Goal: Task Accomplishment & Management: Manage account settings

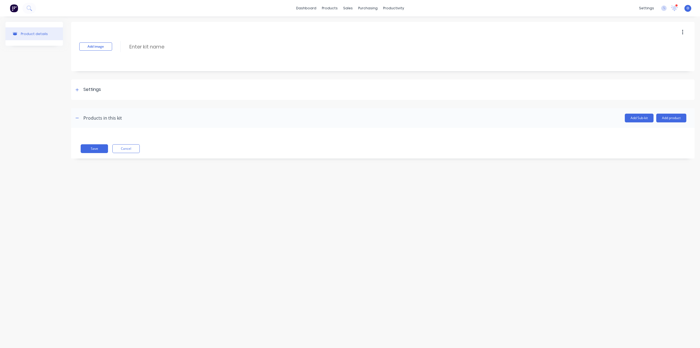
click at [202, 198] on div "Product details Add image Enter kit name Settings Kit description Kit Options U…" at bounding box center [350, 176] width 700 height 320
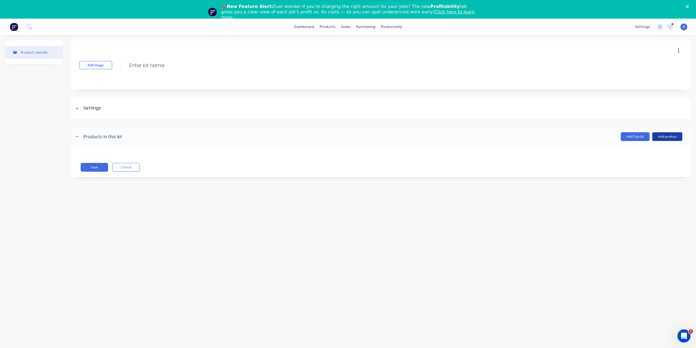
click at [670, 134] on button "Add product" at bounding box center [668, 136] width 30 height 9
click at [643, 155] on button "Product catalogue" at bounding box center [657, 150] width 52 height 11
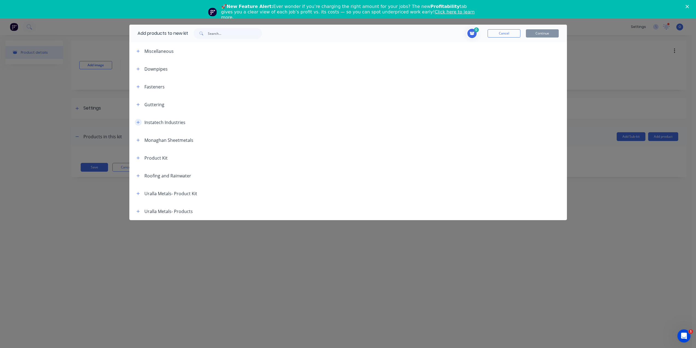
click at [136, 122] on button "button" at bounding box center [138, 122] width 7 height 7
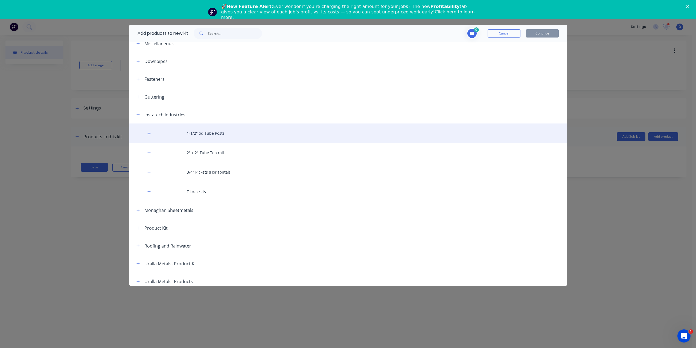
scroll to position [12, 0]
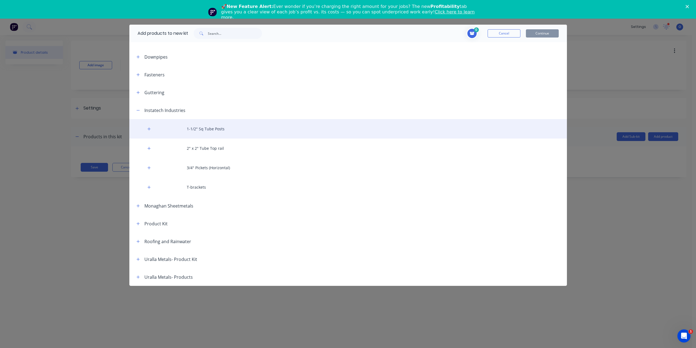
click at [170, 131] on div "1-1/2" Sq Tube Posts" at bounding box center [348, 128] width 438 height 19
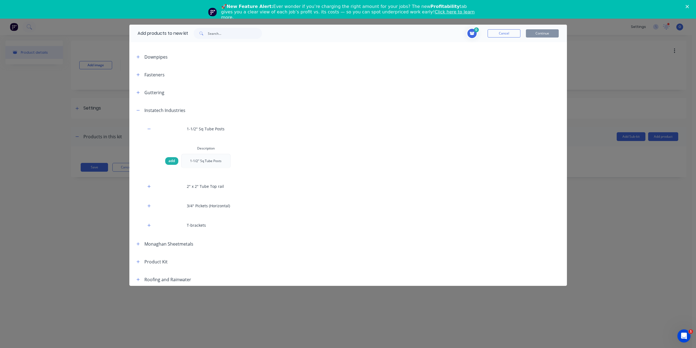
click at [171, 160] on span "add" at bounding box center [172, 160] width 7 height 5
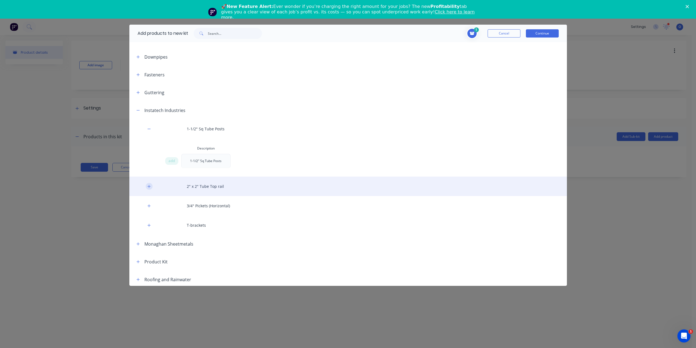
click at [150, 189] on button "button" at bounding box center [149, 186] width 7 height 7
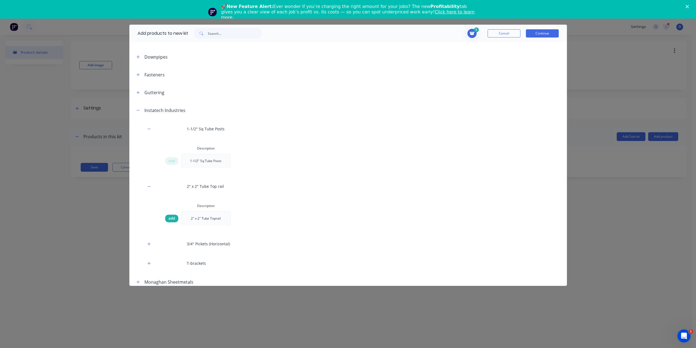
click at [173, 219] on span "add" at bounding box center [172, 218] width 7 height 5
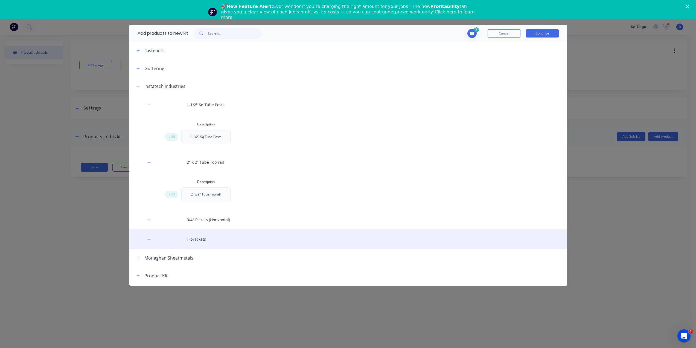
scroll to position [67, 0]
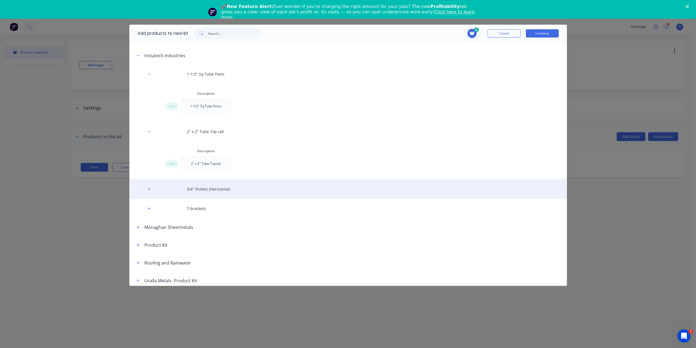
click at [172, 191] on div "3/4" Pickets (Horizontal)" at bounding box center [348, 188] width 438 height 19
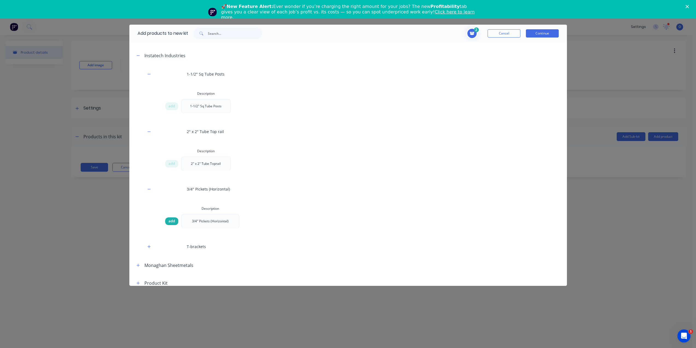
click at [172, 221] on span "add" at bounding box center [172, 220] width 7 height 5
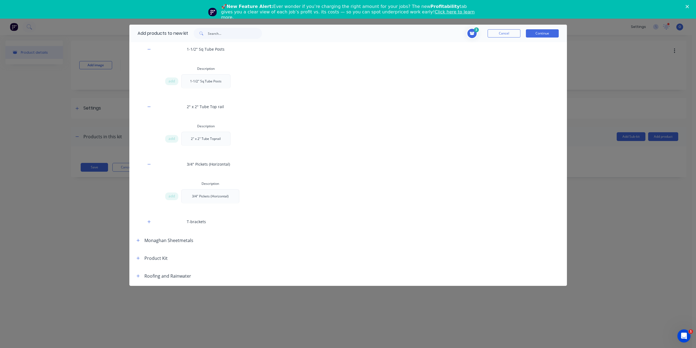
scroll to position [121, 0]
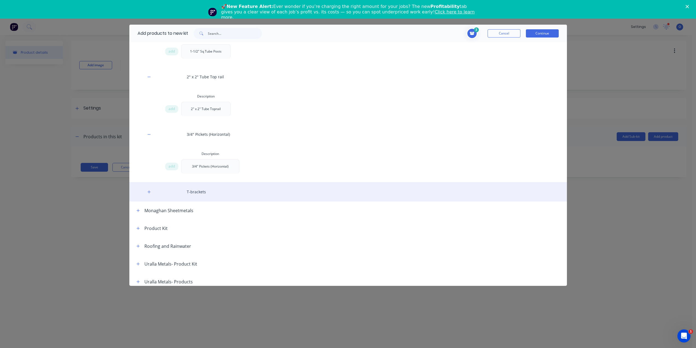
click at [168, 194] on div "T-brackets" at bounding box center [348, 191] width 438 height 19
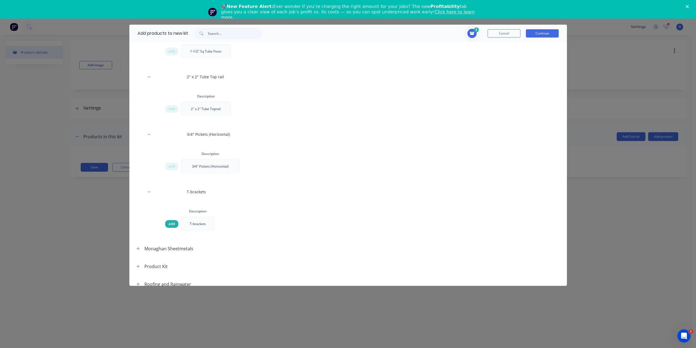
click at [173, 225] on span "add" at bounding box center [172, 223] width 7 height 5
click at [472, 35] on icon at bounding box center [472, 33] width 5 height 4
drag, startPoint x: 422, startPoint y: 129, endPoint x: 418, endPoint y: 129, distance: 3.9
click at [419, 129] on input "1" at bounding box center [421, 129] width 9 height 9
type input "20"
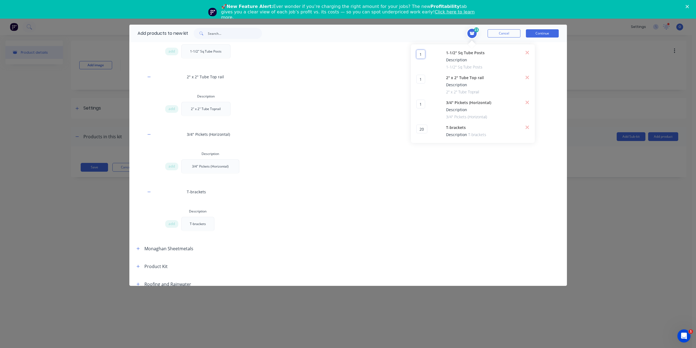
click at [421, 56] on input "1" at bounding box center [421, 54] width 9 height 9
type input "2"
click at [422, 105] on input "1" at bounding box center [421, 104] width 9 height 9
click at [422, 77] on input "1" at bounding box center [421, 79] width 9 height 9
click at [424, 104] on input "5" at bounding box center [421, 104] width 9 height 9
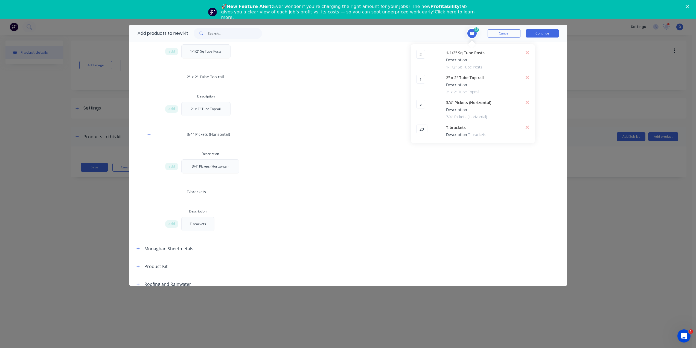
click at [428, 88] on div "1 1 ?" at bounding box center [430, 85] width 27 height 20
drag, startPoint x: 422, startPoint y: 103, endPoint x: 408, endPoint y: 102, distance: 14.5
click at [410, 102] on div "Add products to new kit 28 2 2 ? 1-1/2" Sq Tube Posts Description 1-1/2" Sq Tub…" at bounding box center [348, 155] width 438 height 261
type input "1"
click at [424, 82] on input "1" at bounding box center [421, 79] width 9 height 9
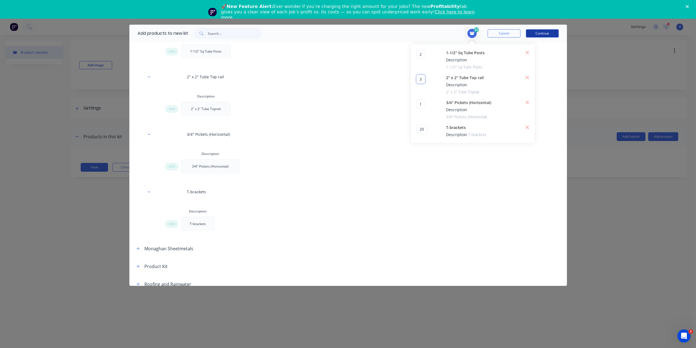
type input "3"
click at [548, 36] on button "Continue" at bounding box center [542, 33] width 33 height 8
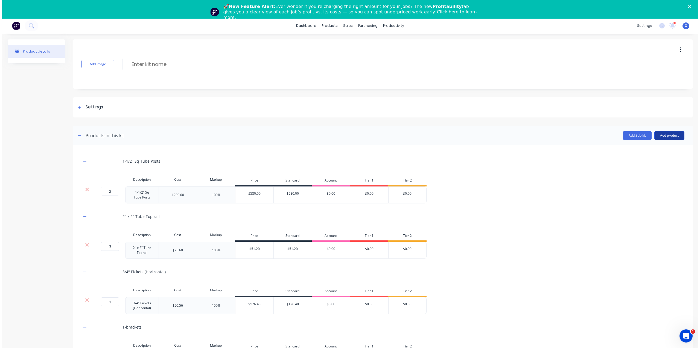
scroll to position [0, 0]
click at [671, 135] on button "Add product" at bounding box center [668, 136] width 30 height 9
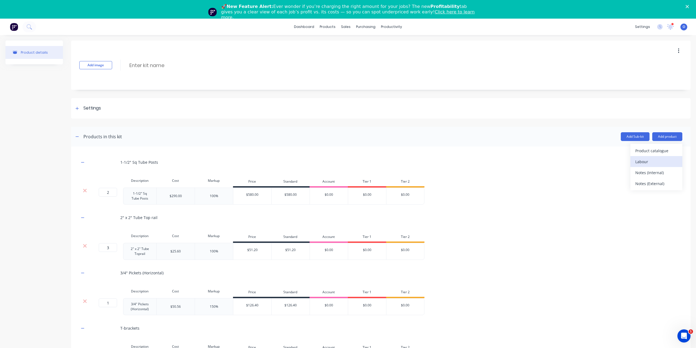
click at [648, 164] on div "Labour" at bounding box center [657, 162] width 42 height 8
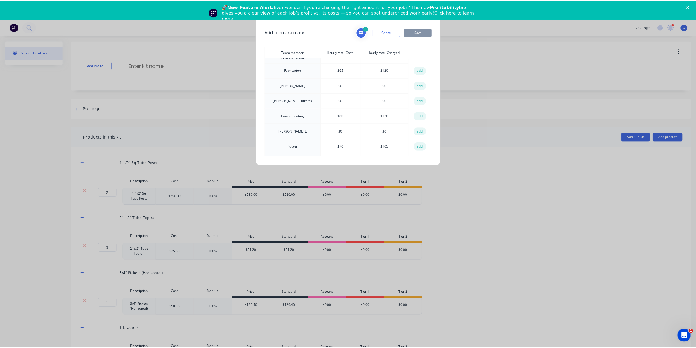
scroll to position [24, 0]
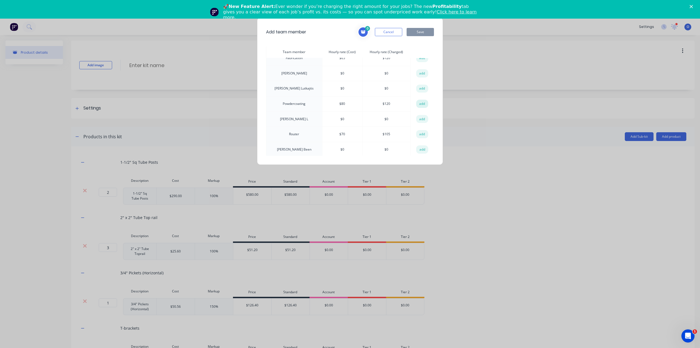
click at [423, 102] on button "add" at bounding box center [422, 104] width 12 height 8
click at [365, 35] on span at bounding box center [363, 32] width 11 height 11
click at [412, 51] on div "Powdercoating Hourly rate (Cost): $ 80 Hourly rate (Charged): $ 120" at bounding box center [364, 58] width 104 height 31
click at [410, 51] on icon at bounding box center [409, 50] width 4 height 5
click at [323, 30] on div "Add team member 0 Cancel Save" at bounding box center [350, 32] width 168 height 11
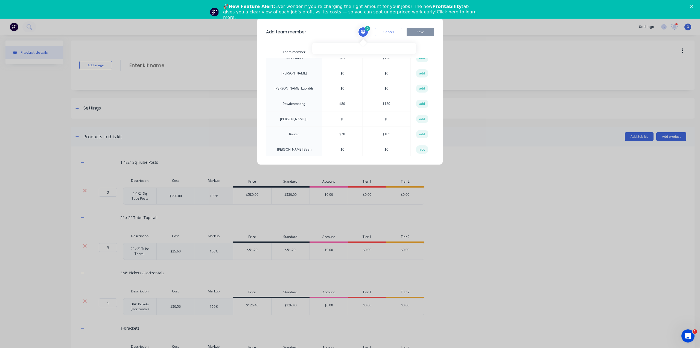
click at [364, 31] on icon at bounding box center [363, 31] width 5 height 3
click at [418, 104] on button "add" at bounding box center [422, 104] width 12 height 8
click at [417, 34] on button "Save" at bounding box center [420, 32] width 27 height 8
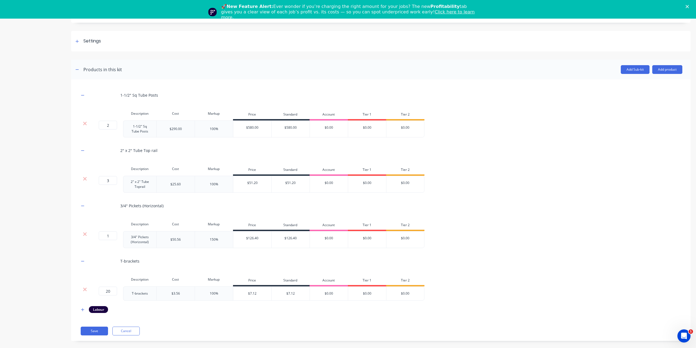
scroll to position [19, 0]
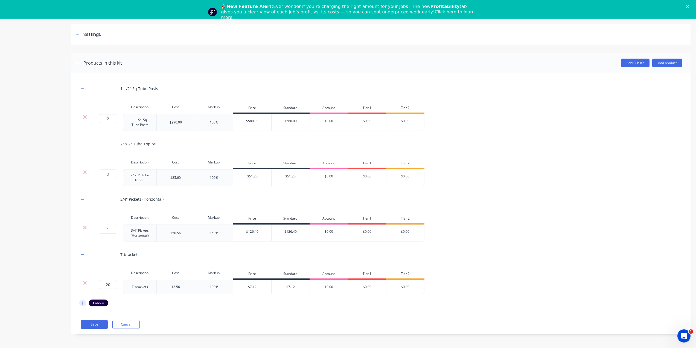
click at [85, 303] on button "button" at bounding box center [82, 302] width 7 height 7
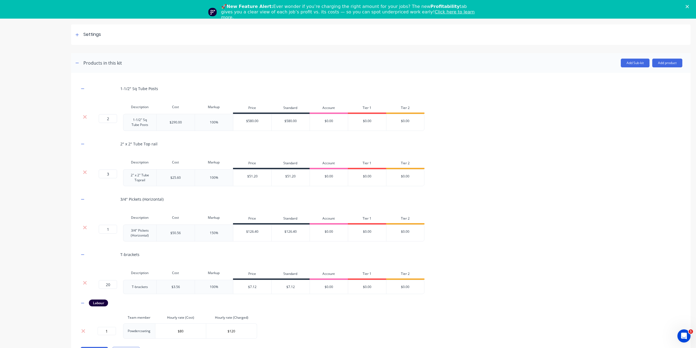
scroll to position [82, 0]
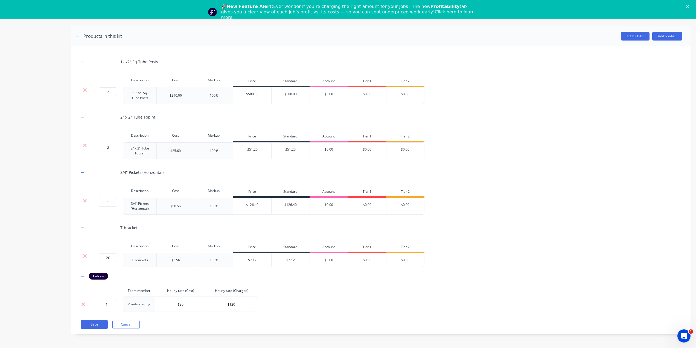
click at [111, 299] on td "1" at bounding box center [106, 303] width 33 height 15
click at [111, 303] on input "1" at bounding box center [107, 304] width 18 height 8
type input "5"
click at [200, 312] on div "1-1/2" Sq Tube Posts Description Cost Markup Price Standard Account Tier 1 Tier…" at bounding box center [381, 190] width 620 height 288
click at [97, 325] on button "Save" at bounding box center [94, 324] width 27 height 9
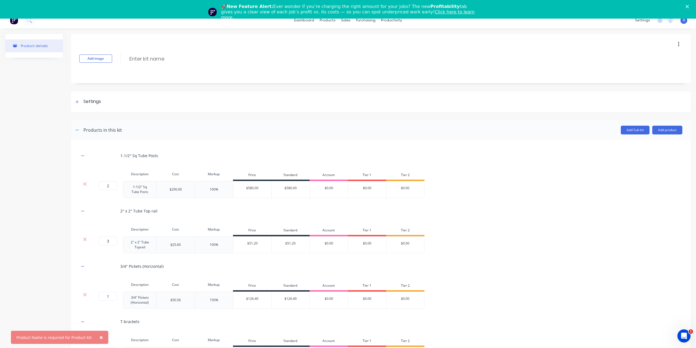
scroll to position [0, 0]
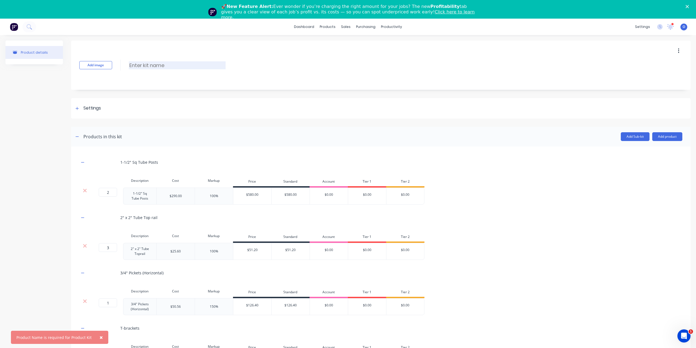
click at [144, 65] on input at bounding box center [177, 65] width 97 height 8
click at [148, 68] on input at bounding box center [177, 65] width 97 height 8
paste input "Horizontal Railing"
type input "Horizontal Railing"
click at [28, 122] on div "Product details" at bounding box center [33, 241] width 57 height 402
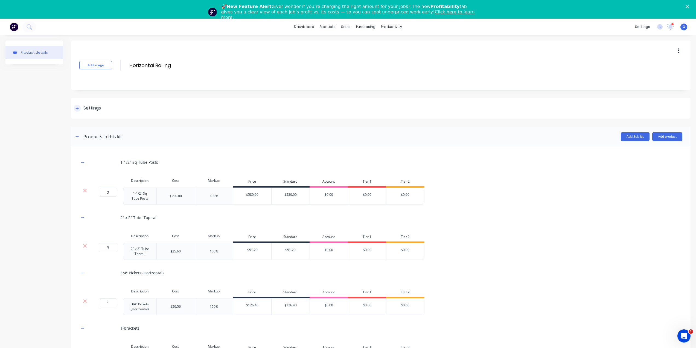
click at [80, 111] on div "Settings" at bounding box center [87, 108] width 27 height 7
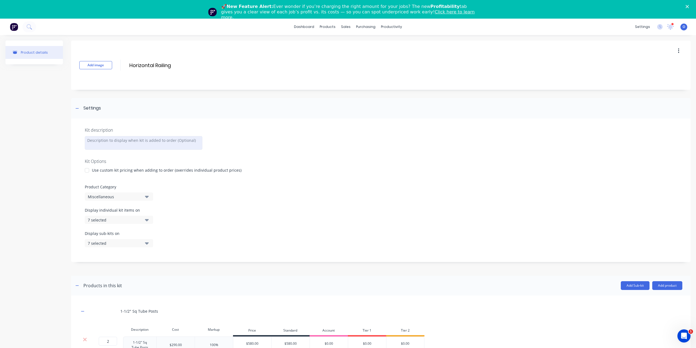
click at [143, 139] on div at bounding box center [144, 143] width 118 height 14
paste div
click at [115, 197] on div "Miscellaneous" at bounding box center [114, 197] width 53 height 6
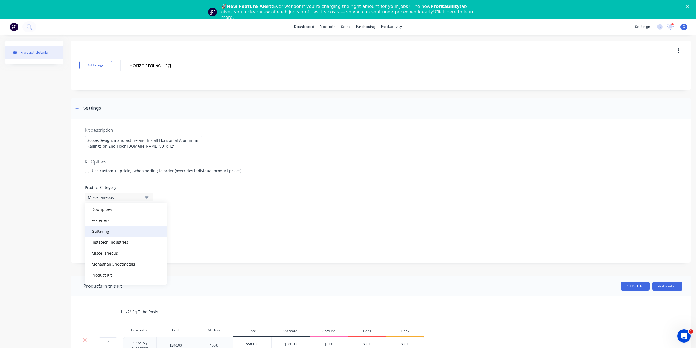
scroll to position [27, 0]
click at [126, 234] on div "Instatech Industries" at bounding box center [126, 232] width 82 height 11
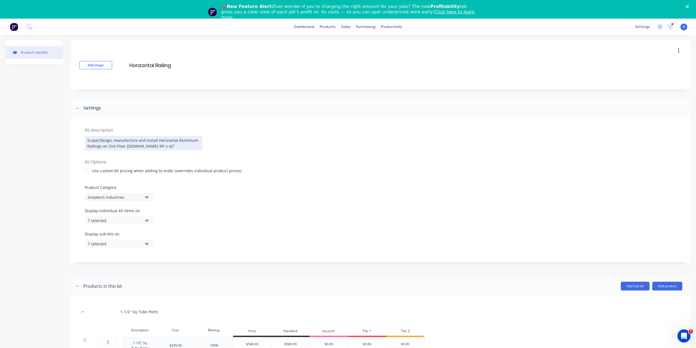
click at [99, 141] on div "Scope:Design, manufacture and Install Horizontal Aluminum Railings on 2nd Floor…" at bounding box center [144, 143] width 118 height 14
click at [141, 146] on div "Scope: Design, manufacture and Install Horizontal Aluminum Railings on 2nd Floo…" at bounding box center [144, 143] width 118 height 14
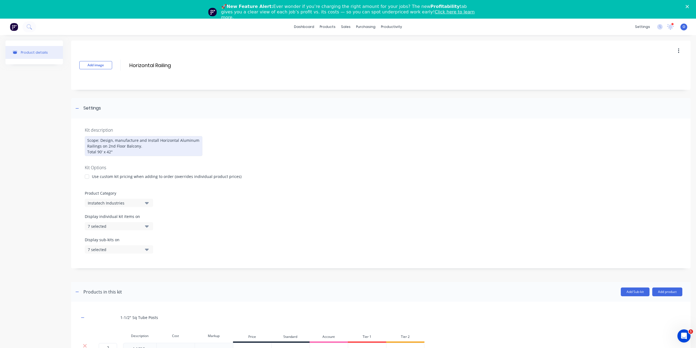
click at [156, 147] on div "Scope: Design, manufacture and Install Horizontal Aluminum Railings on 2nd Floo…" at bounding box center [144, 146] width 118 height 20
click at [123, 226] on div "7 selected" at bounding box center [114, 226] width 53 height 6
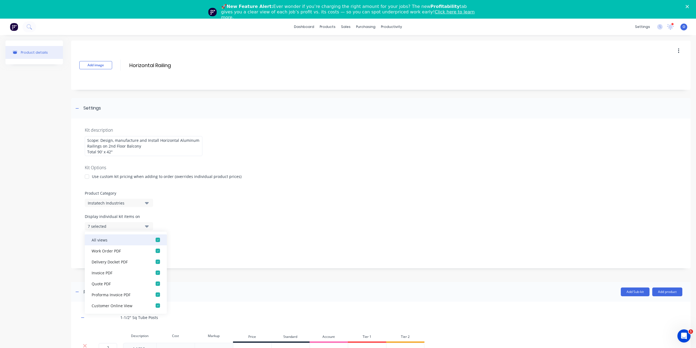
click at [155, 239] on div "button" at bounding box center [157, 239] width 11 height 11
click at [201, 229] on div "Display individual kit items on None" at bounding box center [381, 224] width 592 height 23
click at [66, 239] on div "Product details Add image Horizontal Railing Horizontal Railing Enter kit name …" at bounding box center [347, 318] width 685 height 557
click at [96, 247] on div "7 selected" at bounding box center [114, 250] width 53 height 6
click at [209, 224] on div "Display individual kit items on None" at bounding box center [381, 224] width 592 height 23
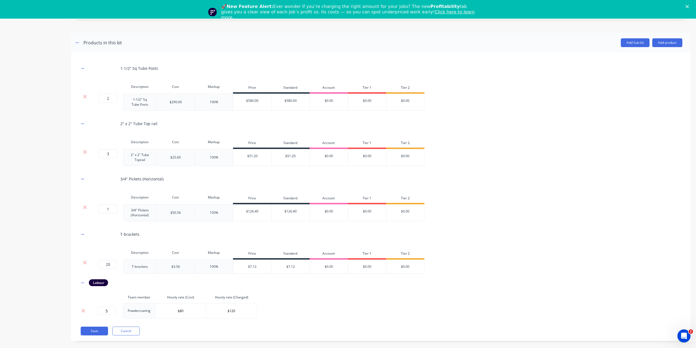
scroll to position [19, 0]
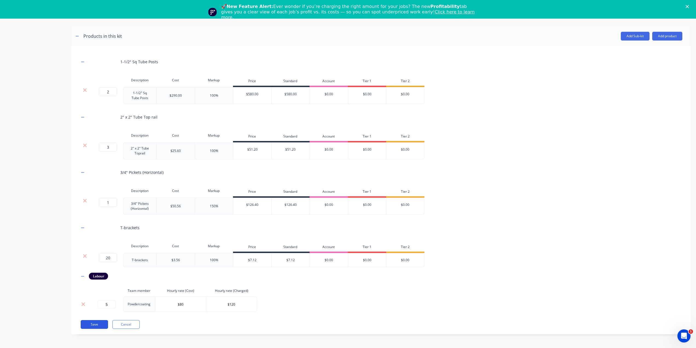
click at [95, 325] on button "Save" at bounding box center [94, 324] width 27 height 9
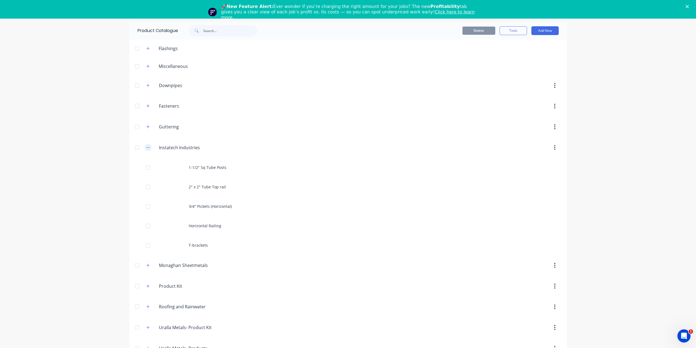
click at [146, 149] on icon "button" at bounding box center [147, 148] width 3 height 4
click at [91, 132] on div "dashboard products sales purchasing productivity dashboard products Product Cat…" at bounding box center [348, 174] width 696 height 348
click at [151, 147] on button "button" at bounding box center [148, 147] width 7 height 7
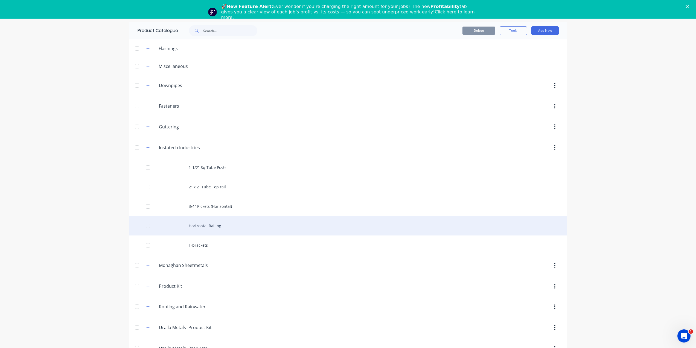
click at [228, 222] on div "Horizontal Railing" at bounding box center [348, 225] width 438 height 19
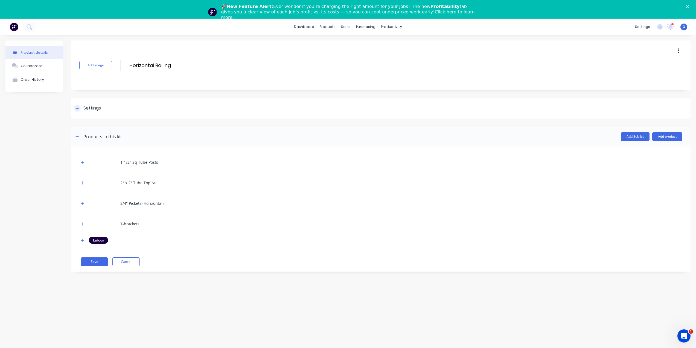
click at [142, 105] on div "Settings" at bounding box center [381, 108] width 620 height 21
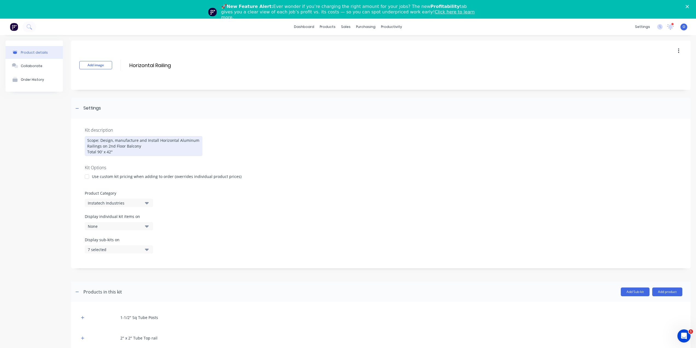
click at [146, 149] on div "Scope: Design, manufacture and Install Horizontal Aluminum Railings on 2nd Floo…" at bounding box center [144, 146] width 118 height 20
click at [145, 150] on div "Scope: Design, manufacture and Install Horizontal Aluminum Railings on 2nd Floo…" at bounding box center [144, 146] width 118 height 20
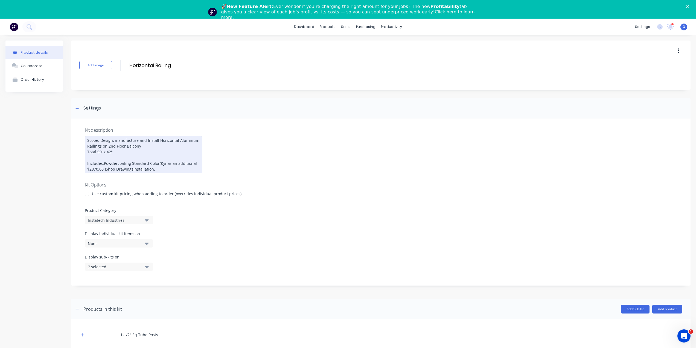
click at [105, 169] on div "Scope: Design, manufacture and Install Horizontal Aluminum Railings on 2nd Floo…" at bounding box center [144, 154] width 118 height 37
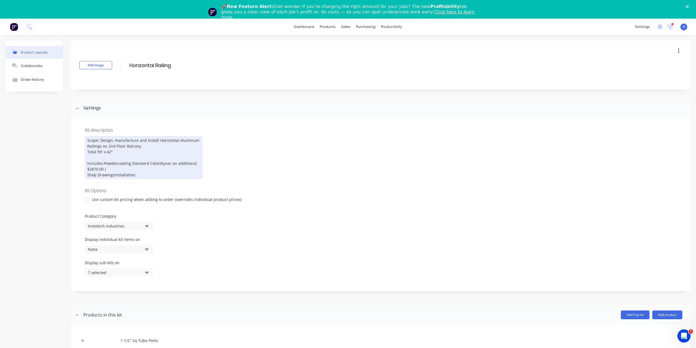
click at [114, 175] on div "Scope: Design, manufacture and Install Horizontal Aluminum Railings on 2nd Floo…" at bounding box center [144, 157] width 118 height 43
drag, startPoint x: 103, startPoint y: 163, endPoint x: 106, endPoint y: 163, distance: 2.8
click at [103, 163] on div "Scope: Design, manufacture and Install Horizontal Aluminum Railings on 2nd Floo…" at bounding box center [144, 157] width 118 height 43
click at [148, 170] on div "Scope: Design, manufacture and Install Horizontal Aluminum Railings on 2nd Floo…" at bounding box center [144, 157] width 118 height 43
click at [159, 163] on div "Scope: Design, manufacture and Install Horizontal Aluminum Railings on 2nd Floo…" at bounding box center [144, 157] width 118 height 43
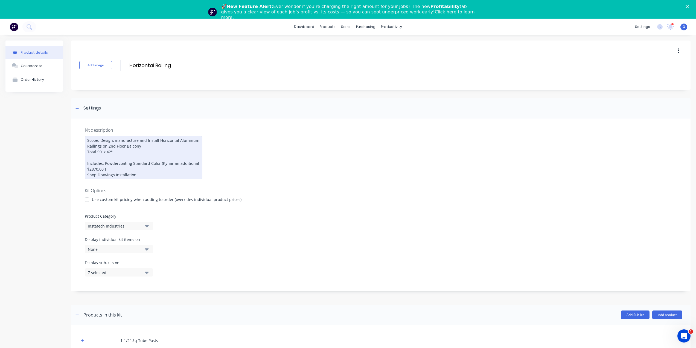
click at [129, 168] on div "Scope: Design, manufacture and Install Horizontal Aluminum Railings on 2nd Floo…" at bounding box center [144, 157] width 118 height 43
click at [138, 175] on div "Scope: Design, manufacture and Install Horizontal Aluminum Railings on 2nd Floo…" at bounding box center [144, 157] width 118 height 43
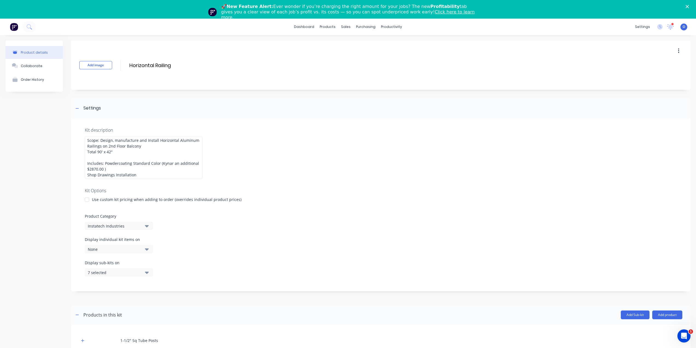
click at [41, 180] on div "Product details Collaborate Order History" at bounding box center [33, 248] width 57 height 417
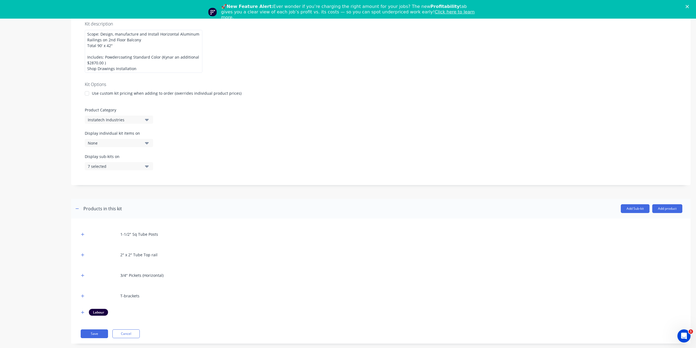
scroll to position [19, 0]
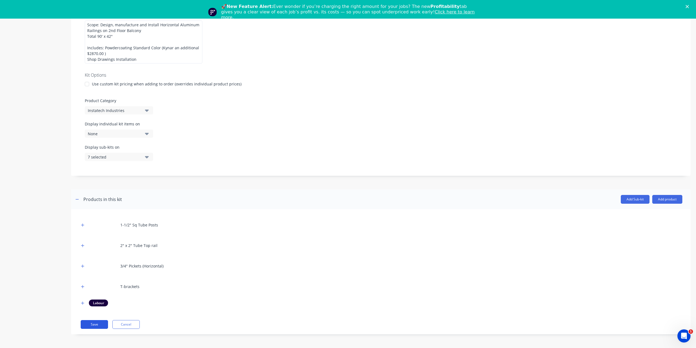
click at [105, 324] on button "Save" at bounding box center [94, 324] width 27 height 9
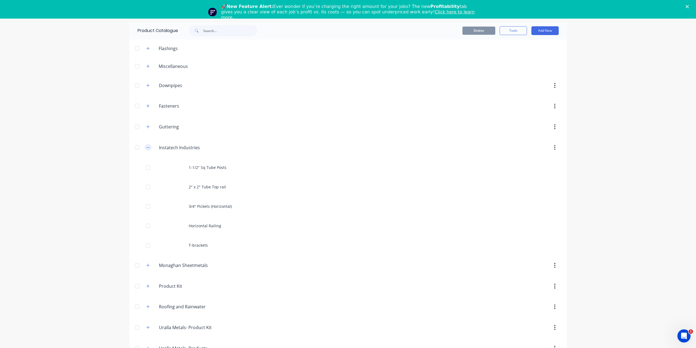
click at [148, 148] on button "button" at bounding box center [148, 147] width 7 height 7
click at [67, 121] on div "dashboard products sales purchasing productivity dashboard products Product Cat…" at bounding box center [348, 174] width 696 height 348
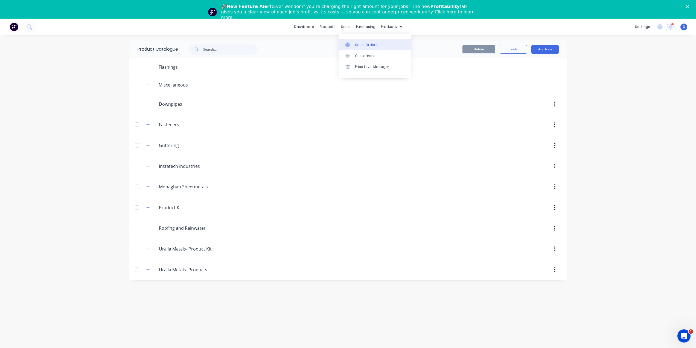
click at [355, 42] on link "Sales Orders" at bounding box center [375, 44] width 73 height 11
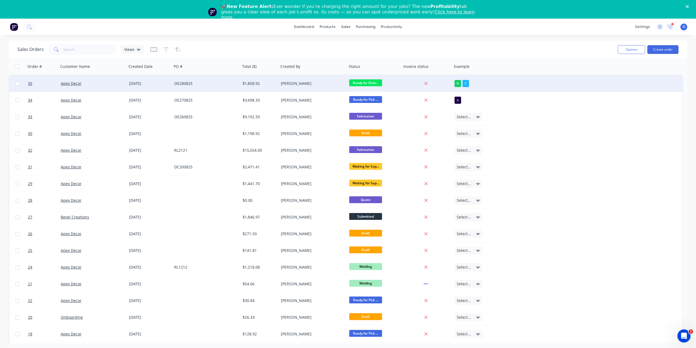
click at [100, 83] on div "Apex Decor" at bounding box center [91, 83] width 61 height 5
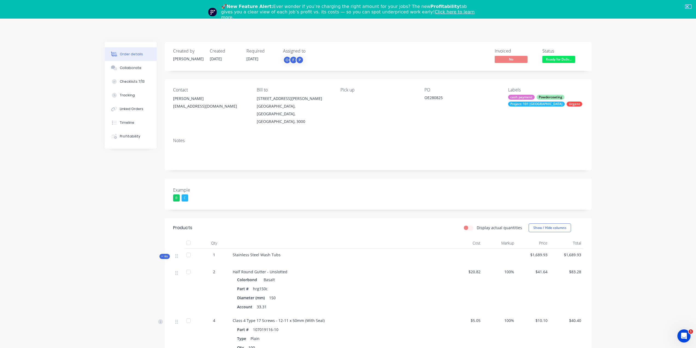
click at [689, 6] on polygon "Close" at bounding box center [687, 6] width 3 height 3
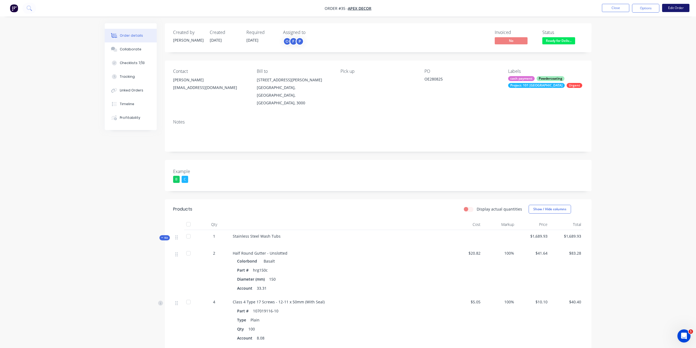
click at [669, 9] on button "Edit Order" at bounding box center [675, 8] width 27 height 8
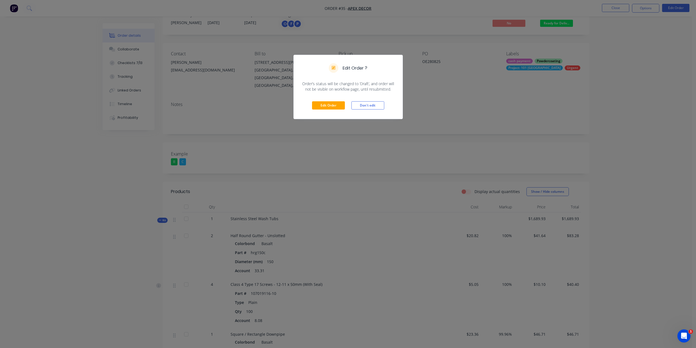
scroll to position [55, 0]
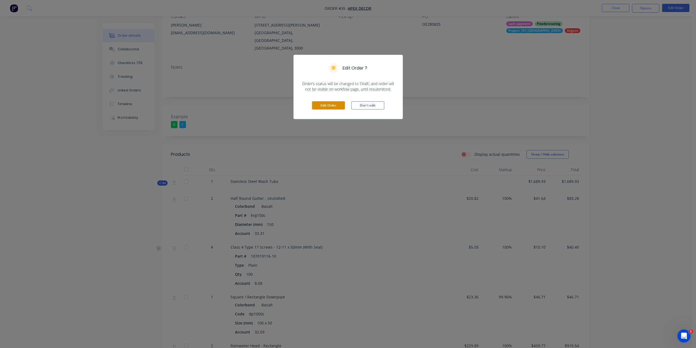
click at [318, 105] on button "Edit Order" at bounding box center [328, 105] width 33 height 8
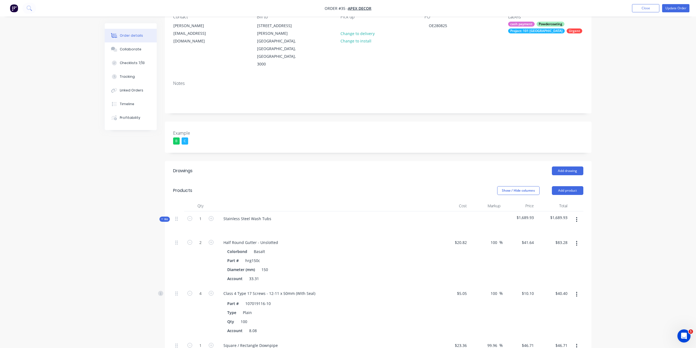
click at [578, 215] on button "button" at bounding box center [577, 220] width 13 height 10
click at [558, 263] on div "Delete" at bounding box center [558, 267] width 42 height 8
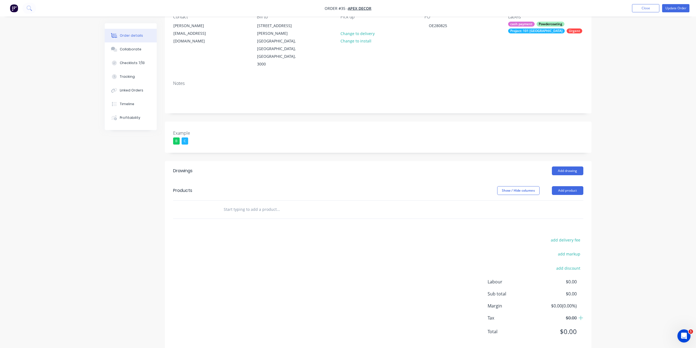
scroll to position [42, 0]
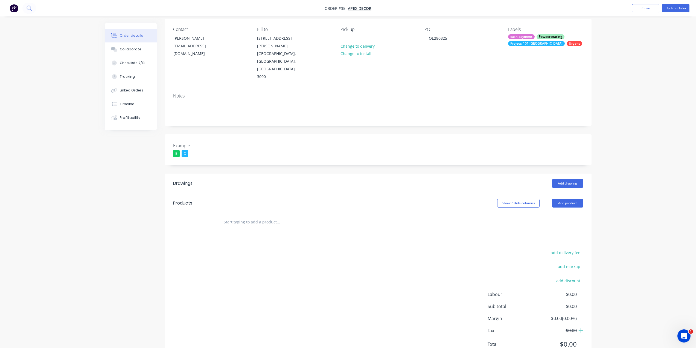
click at [619, 204] on div "Order details Collaborate Checklists 7/13 Tracking Linked Orders Timeline Profi…" at bounding box center [348, 164] width 696 height 413
click at [569, 199] on button "Add product" at bounding box center [567, 203] width 31 height 9
click at [564, 213] on div "Product catalogue" at bounding box center [558, 217] width 42 height 8
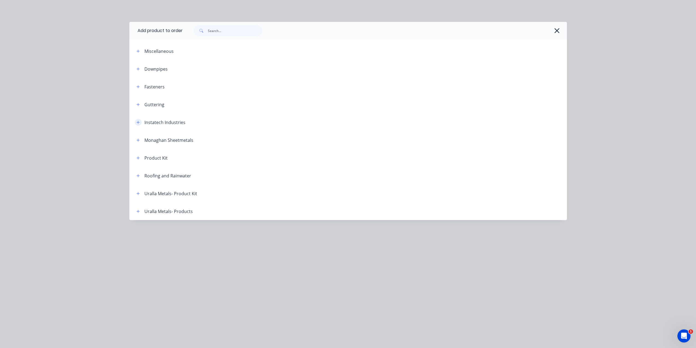
click at [141, 122] on button "button" at bounding box center [138, 122] width 7 height 7
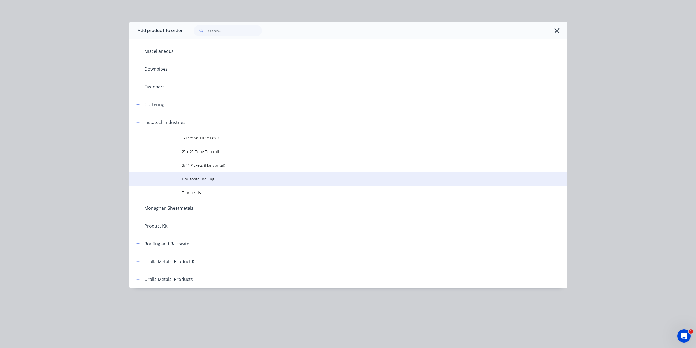
click at [218, 176] on span "Horizontal Railing" at bounding box center [336, 179] width 308 height 6
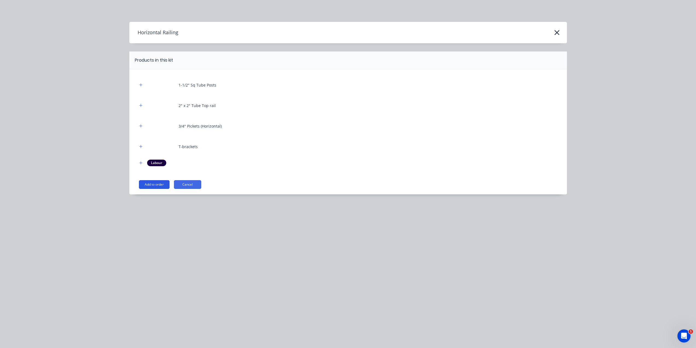
click at [163, 183] on button "Add to order" at bounding box center [154, 184] width 31 height 9
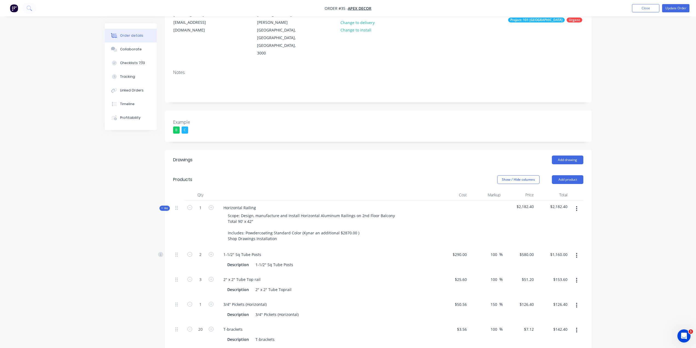
scroll to position [124, 0]
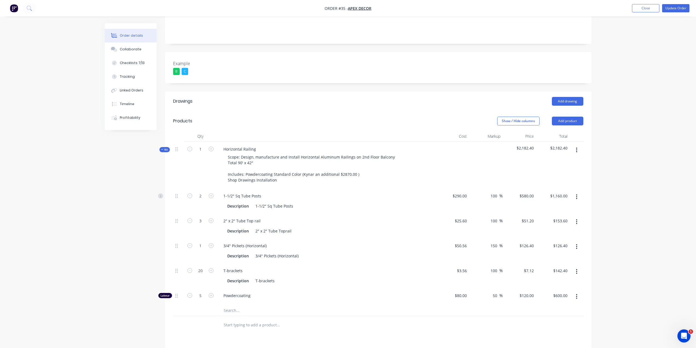
click at [165, 147] on span "Kit" at bounding box center [164, 149] width 7 height 4
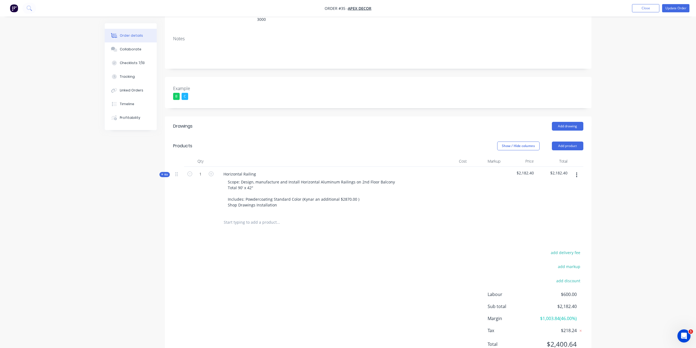
click at [162, 173] on icon at bounding box center [162, 174] width 2 height 3
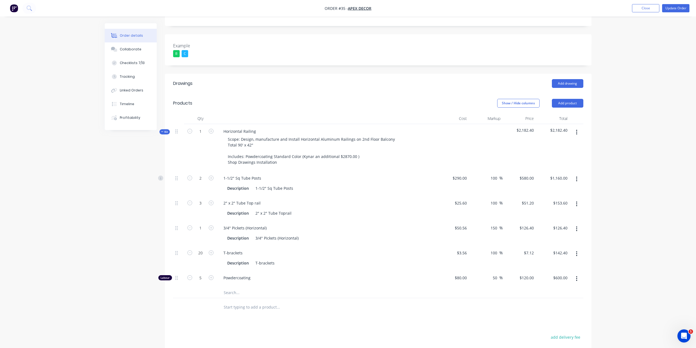
scroll to position [152, 0]
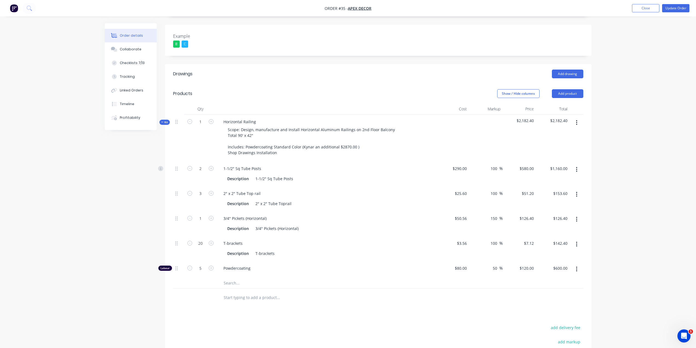
click at [611, 237] on div "Order details Collaborate Checklists 7/13 Tracking Linked Orders Timeline Profi…" at bounding box center [348, 146] width 696 height 597
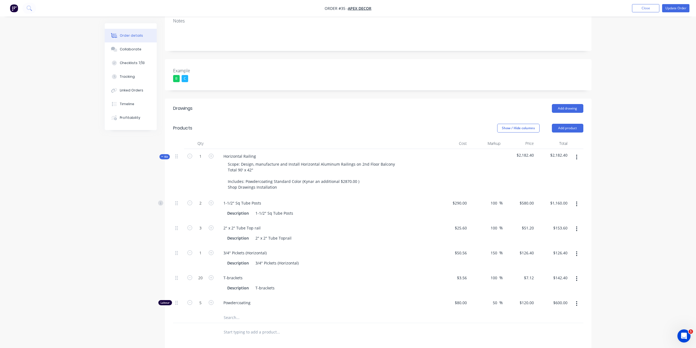
scroll to position [35, 0]
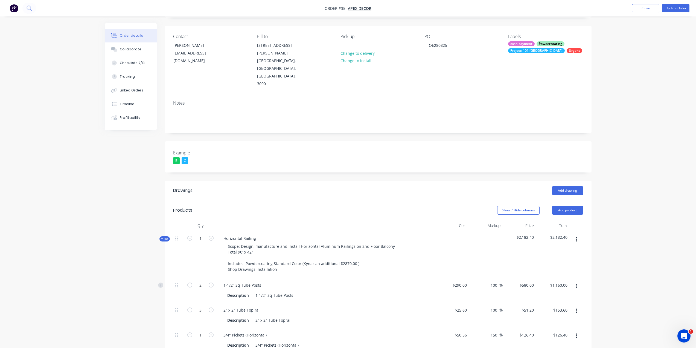
click at [164, 237] on span "Kit" at bounding box center [164, 239] width 7 height 4
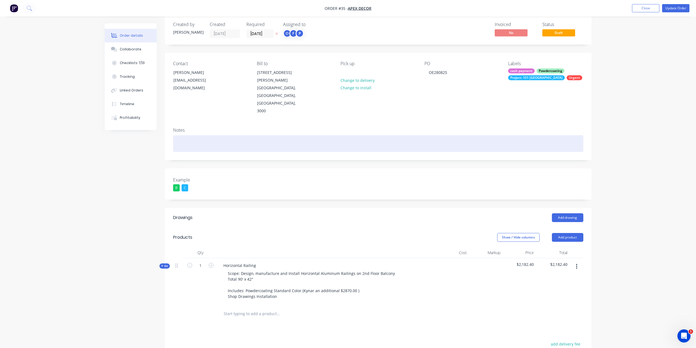
scroll to position [8, 0]
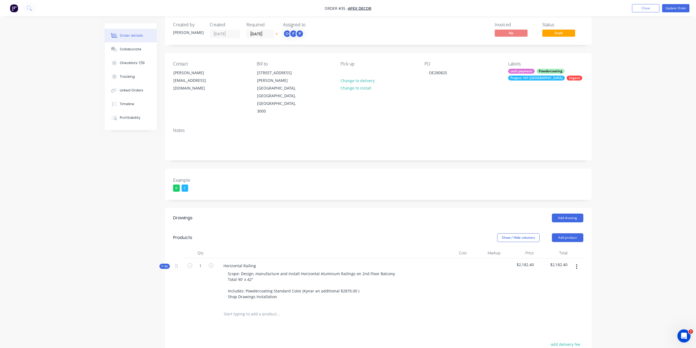
click at [21, 84] on div "Order details Collaborate Checklists 7/13 Tracking Linked Orders Timeline Profi…" at bounding box center [348, 227] width 696 height 470
click at [62, 98] on div "Order details Collaborate Checklists 7/13 Tracking Linked Orders Timeline Profi…" at bounding box center [348, 227] width 696 height 470
drag, startPoint x: 38, startPoint y: 81, endPoint x: 27, endPoint y: 62, distance: 21.7
click at [39, 81] on div "Order details Collaborate Checklists 7/13 Tracking Linked Orders Timeline Profi…" at bounding box center [348, 227] width 696 height 470
click at [103, 171] on div "Order details Collaborate Checklists 7/13 Tracking Linked Orders Timeline Profi…" at bounding box center [348, 239] width 498 height 447
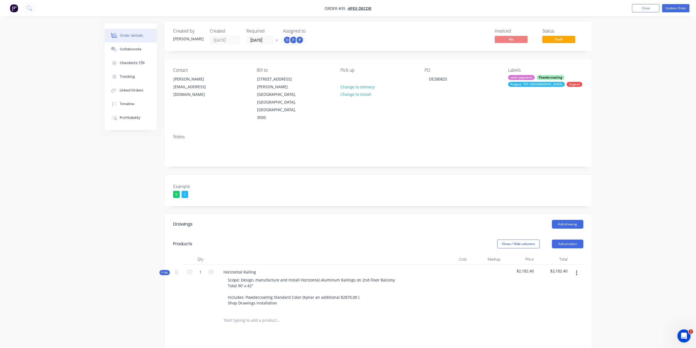
scroll to position [0, 0]
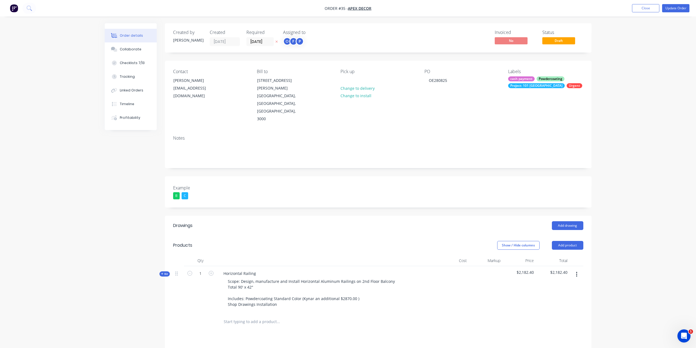
drag, startPoint x: 70, startPoint y: 73, endPoint x: 54, endPoint y: 4, distance: 70.2
click at [70, 72] on div "Order details Collaborate Checklists 7/13 Tracking Linked Orders Timeline Profi…" at bounding box center [348, 235] width 696 height 470
click at [65, 223] on div "Order details Collaborate Checklists 7/13 Tracking Linked Orders Timeline Profi…" at bounding box center [348, 235] width 696 height 470
click at [86, 189] on div "Order details Collaborate Checklists 7/13 Tracking Linked Orders Timeline Profi…" at bounding box center [348, 235] width 696 height 470
